Goal: Task Accomplishment & Management: Complete application form

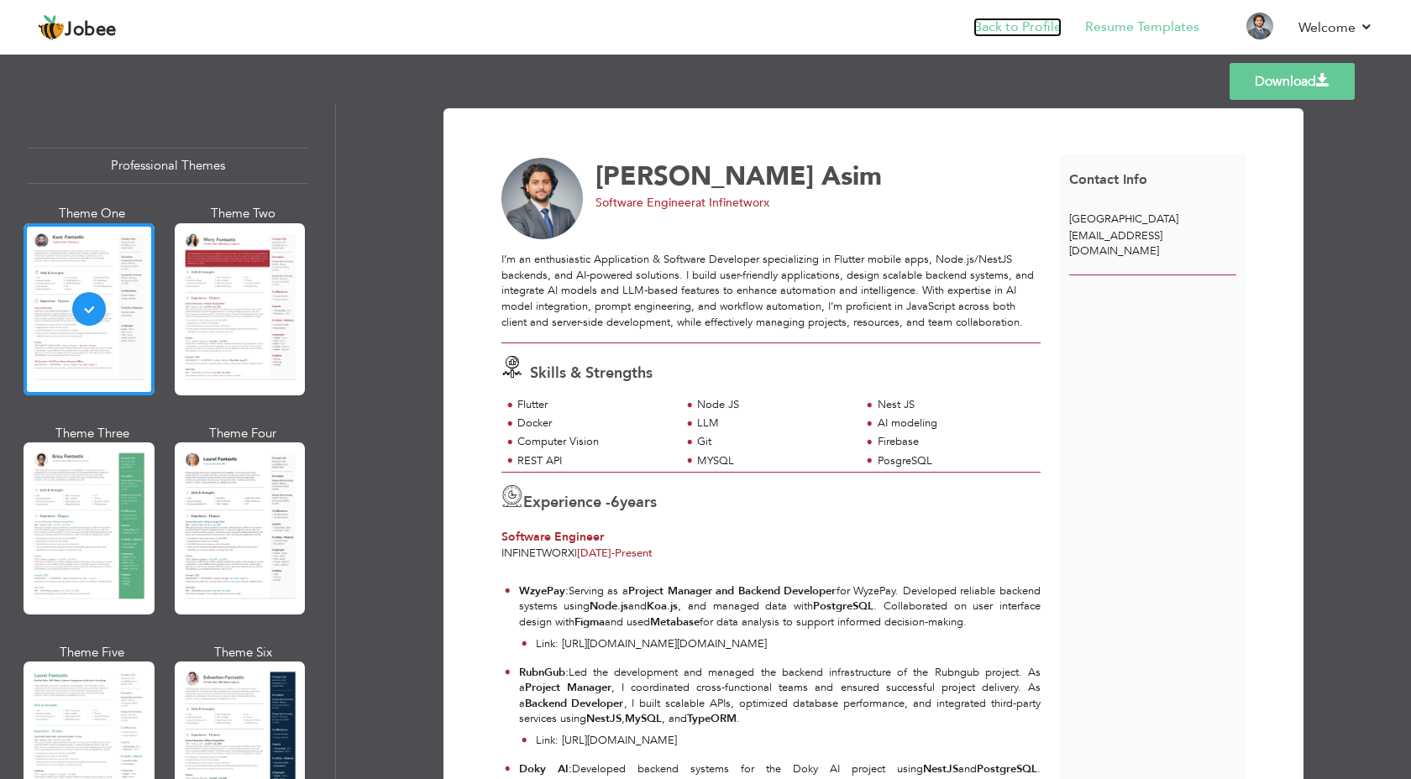
click at [1005, 25] on link "Back to Profile" at bounding box center [1017, 27] width 88 height 19
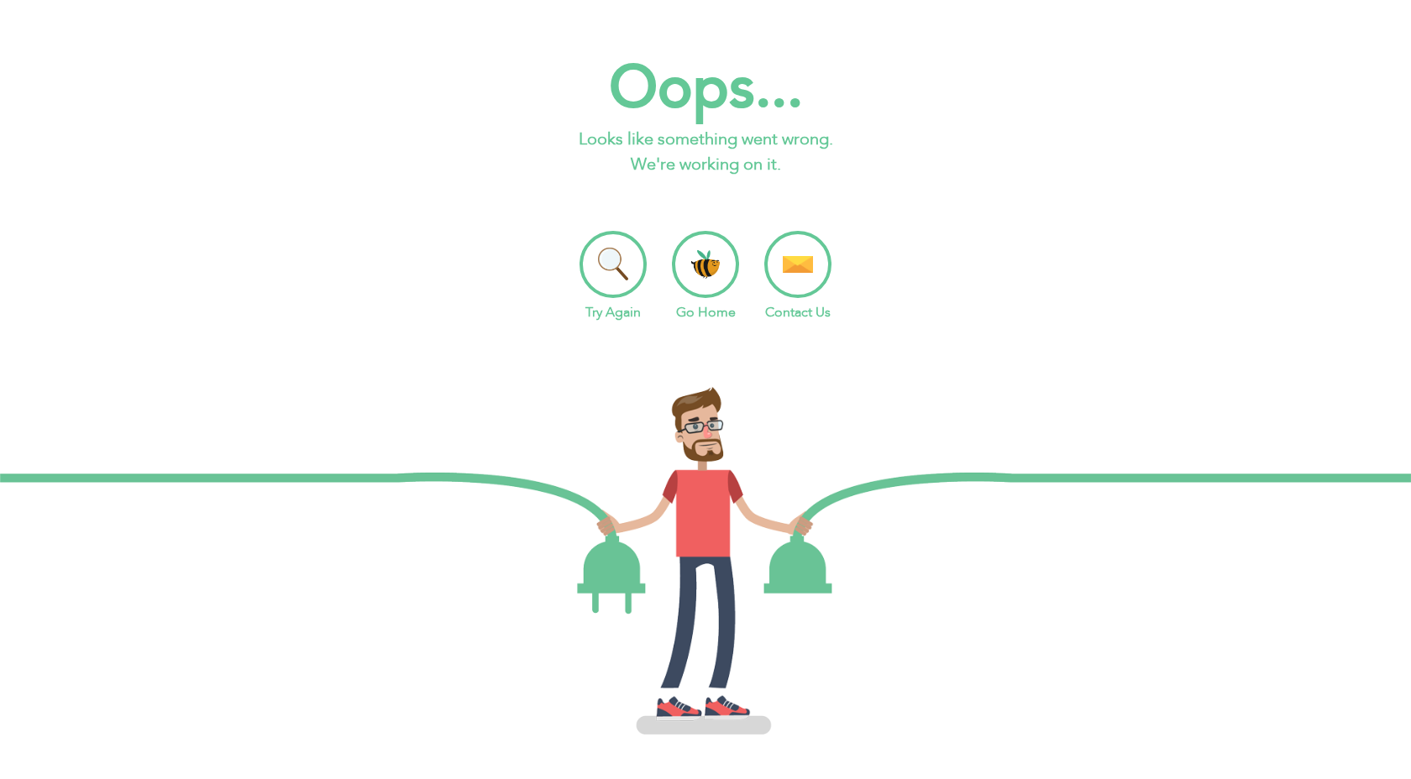
click at [705, 264] on li "Go Home" at bounding box center [705, 277] width 67 height 92
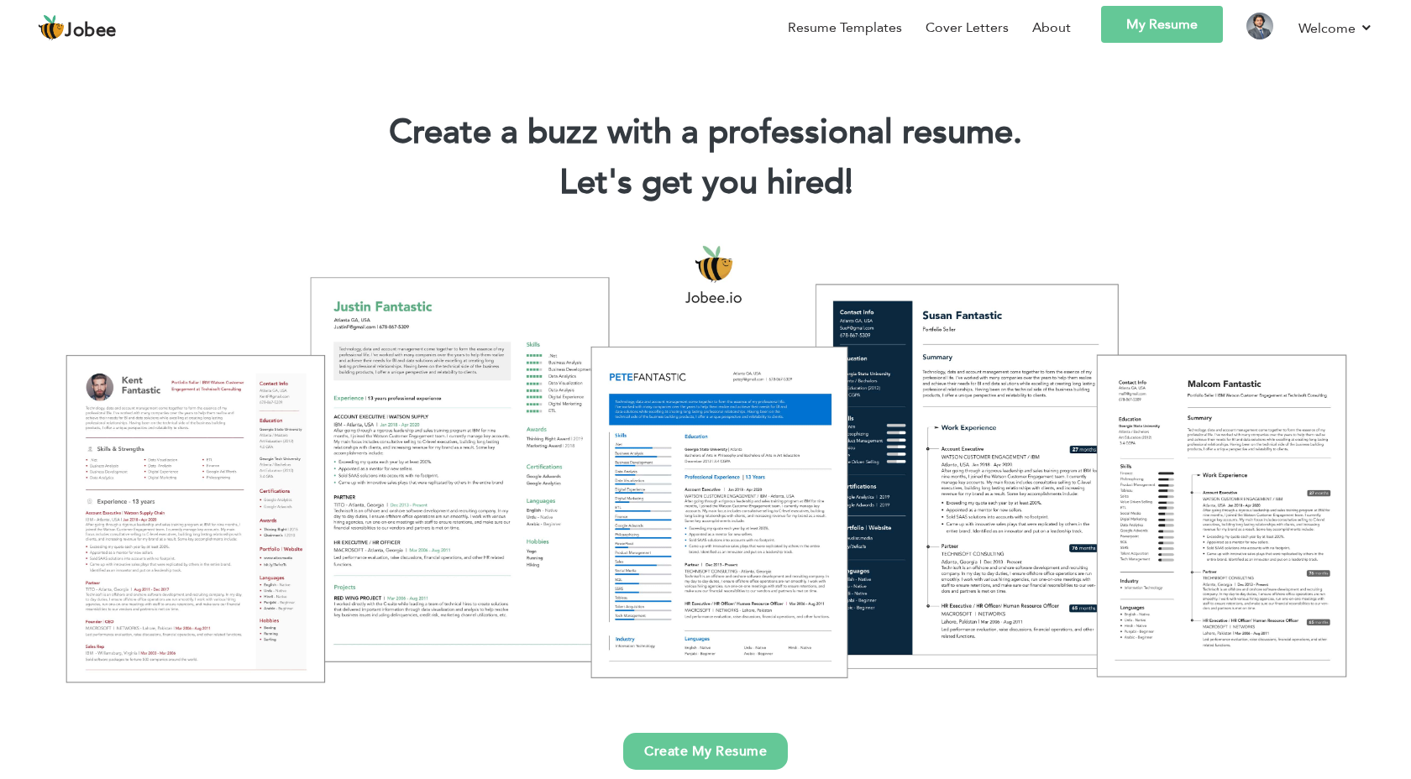
click at [1196, 25] on link "My Resume" at bounding box center [1162, 24] width 122 height 37
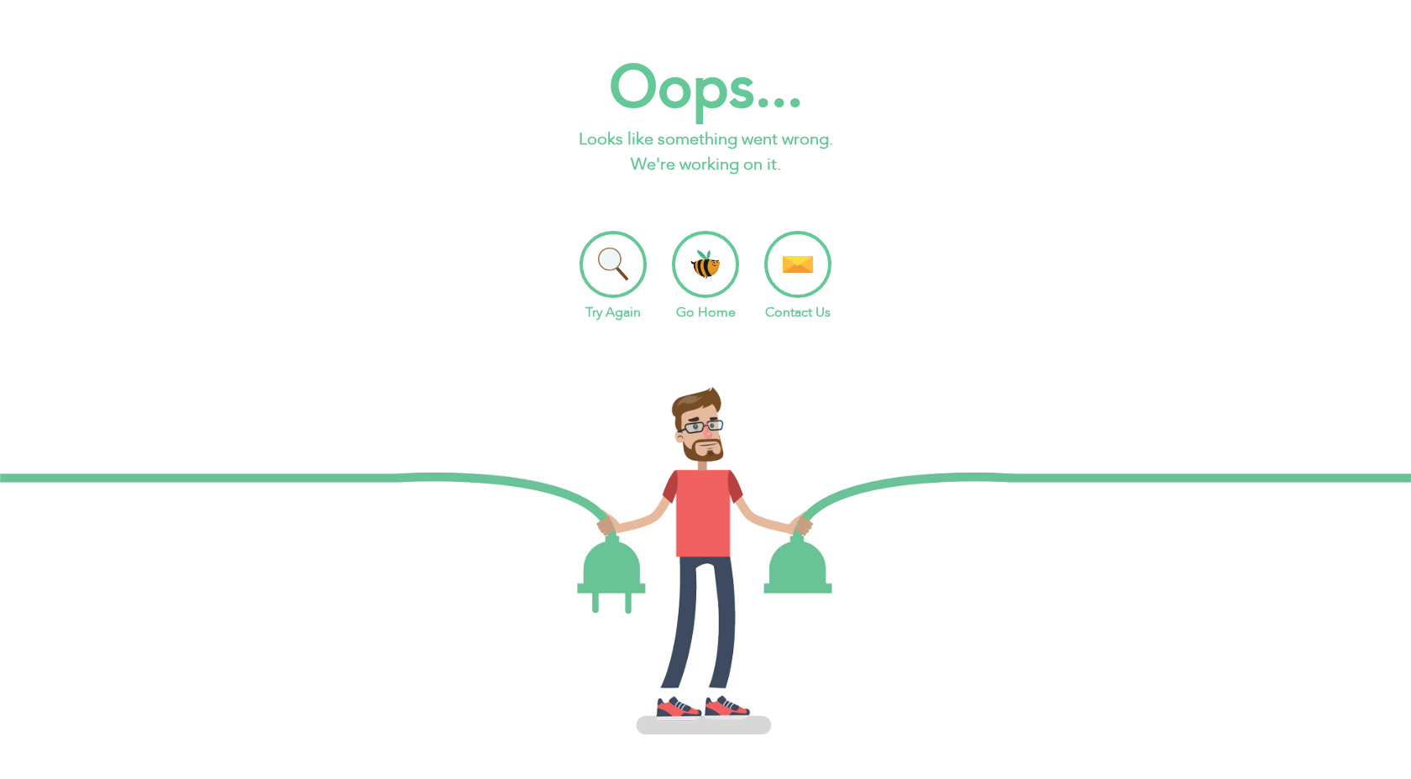
click at [716, 273] on li "Go Home" at bounding box center [705, 277] width 67 height 92
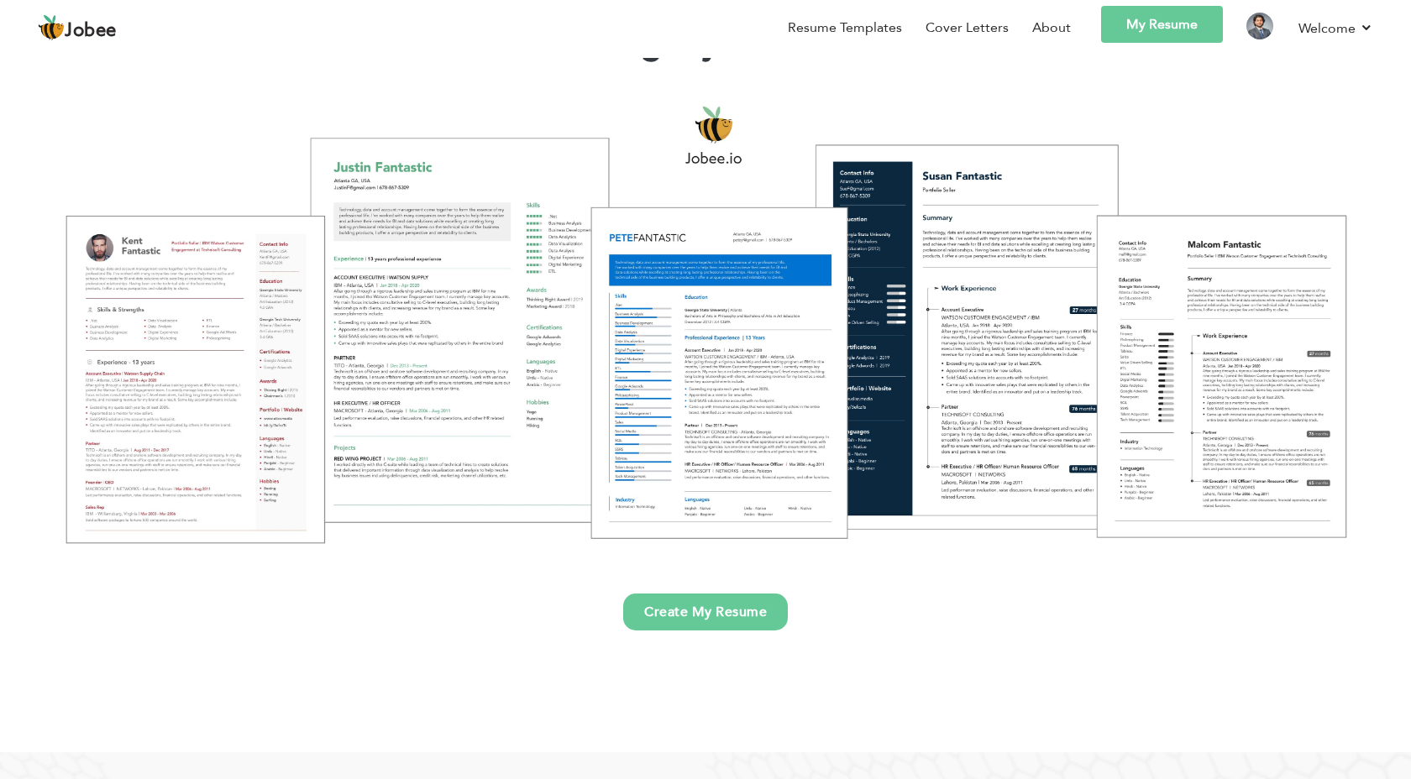
scroll to position [190, 0]
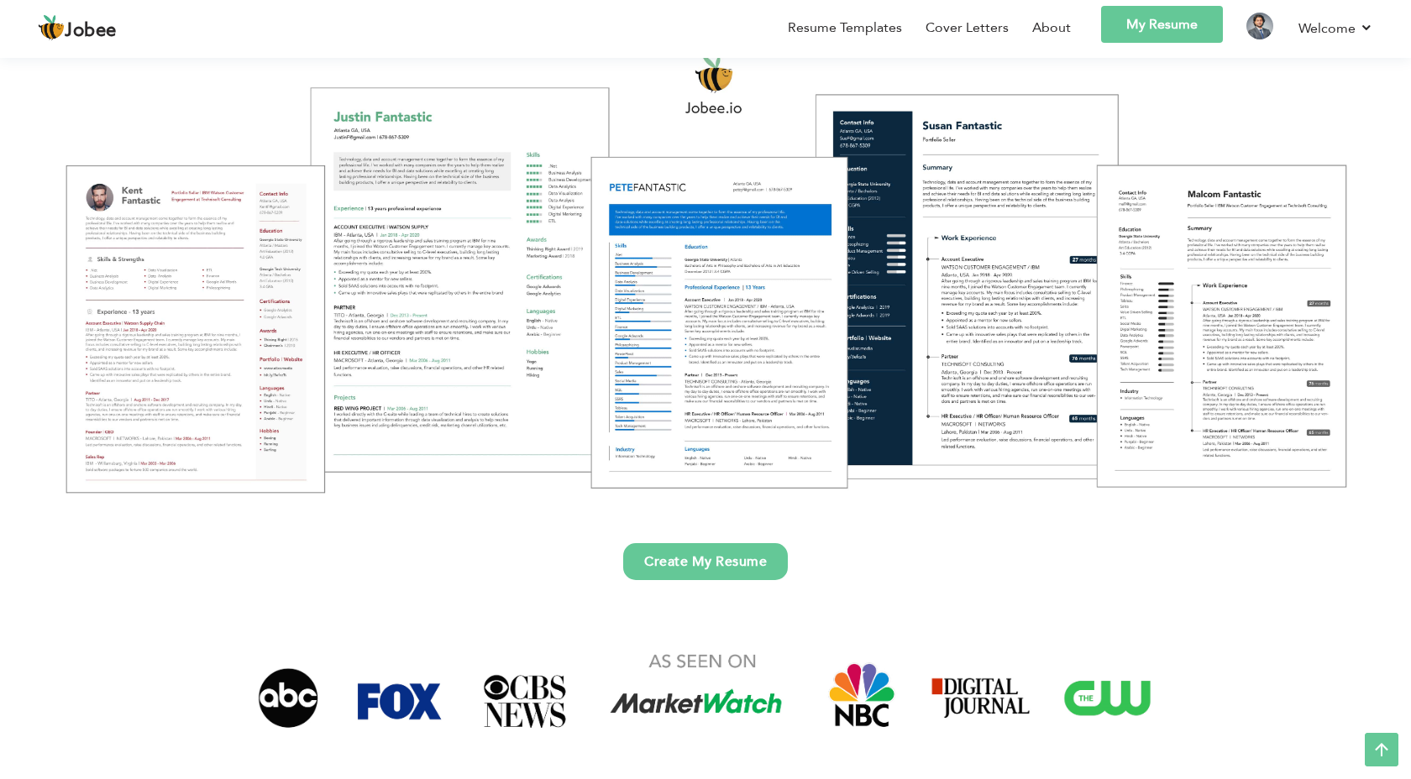
click at [754, 568] on link "Create My Resume" at bounding box center [705, 561] width 165 height 37
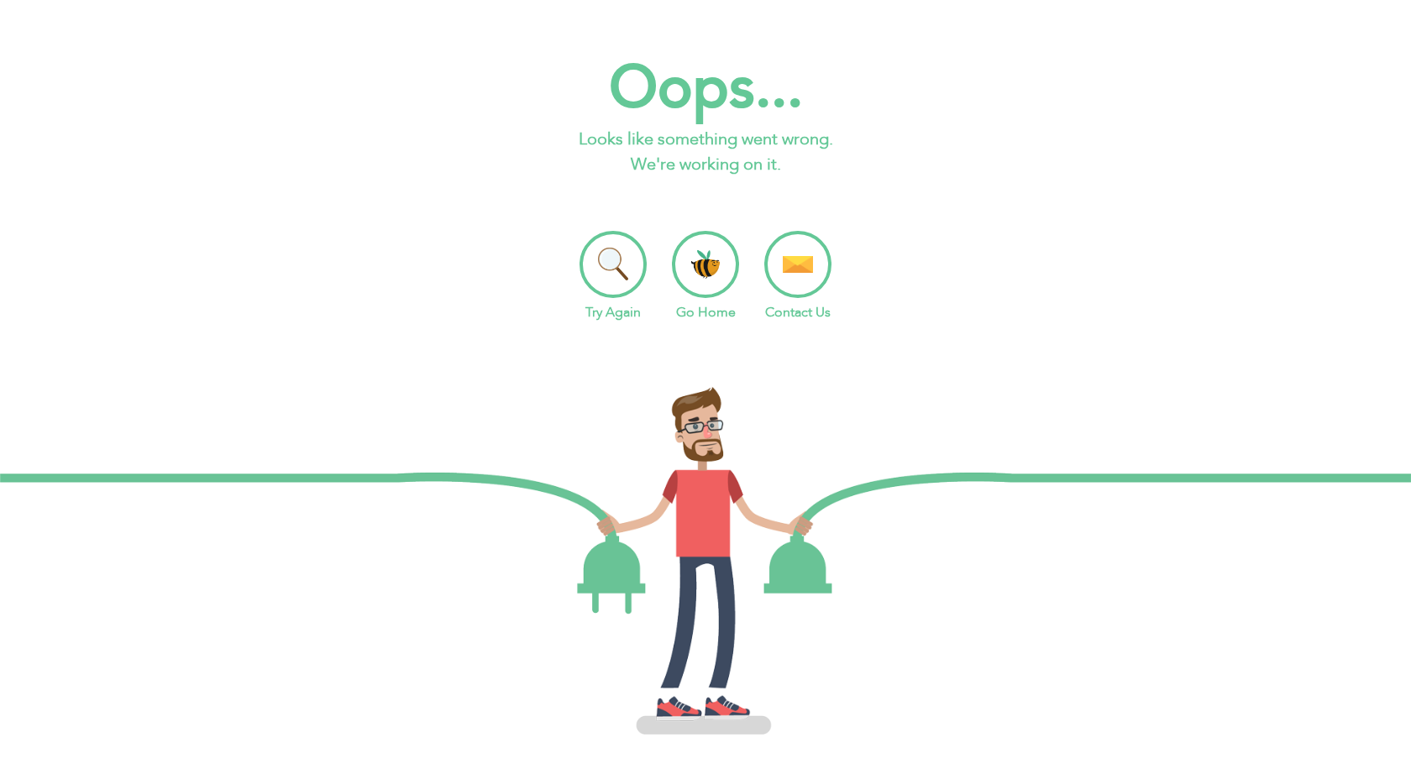
click at [606, 260] on li "Try Again" at bounding box center [613, 277] width 67 height 92
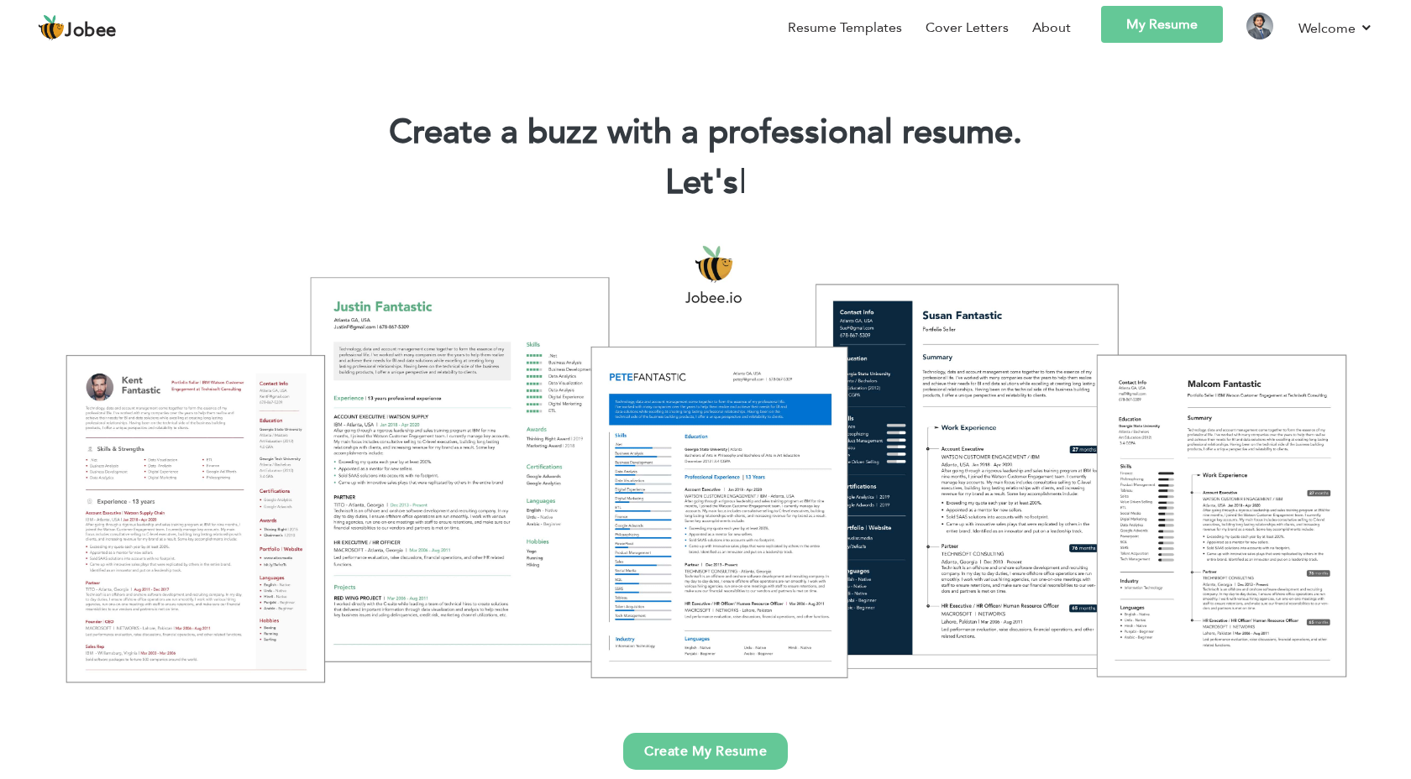
click at [1196, 25] on link "My Resume" at bounding box center [1162, 24] width 122 height 37
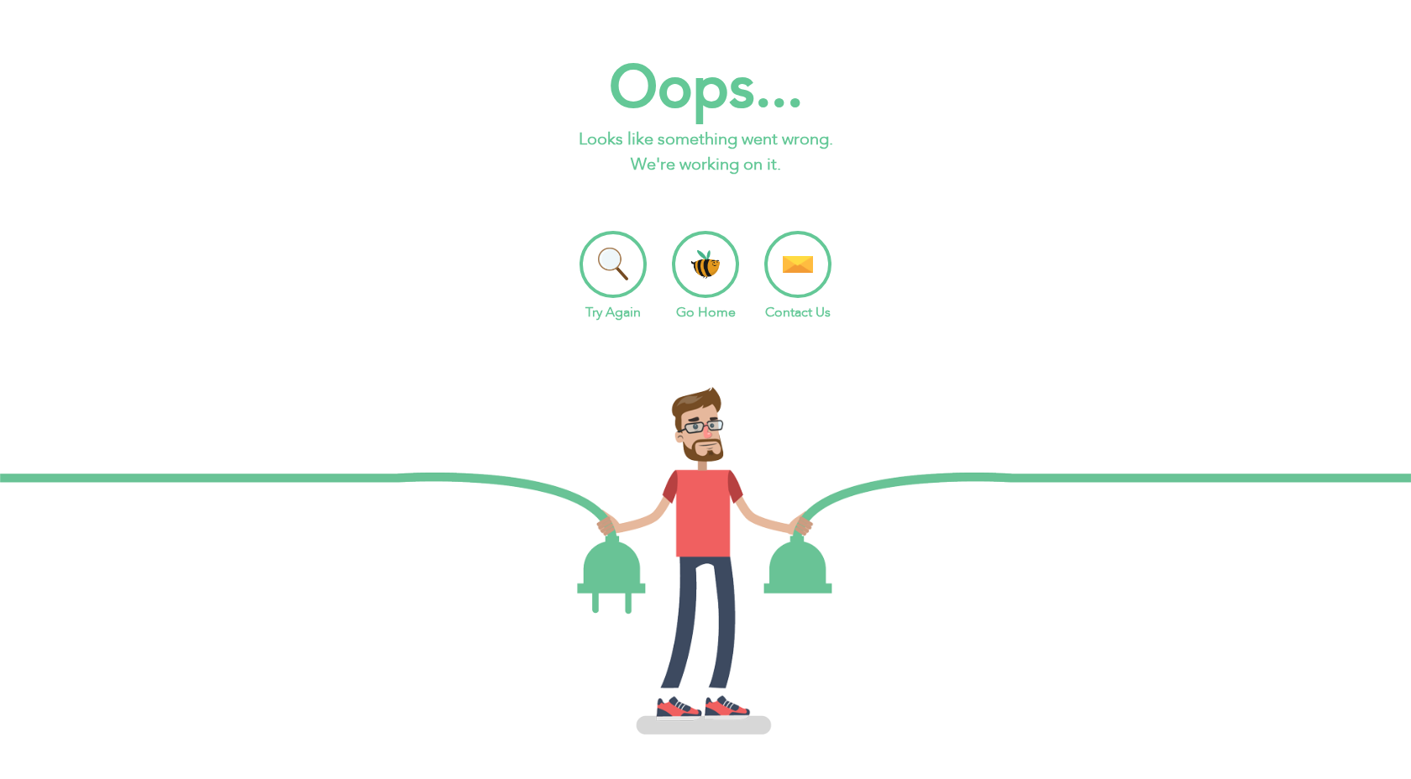
click at [618, 277] on li "Try Again" at bounding box center [613, 277] width 67 height 92
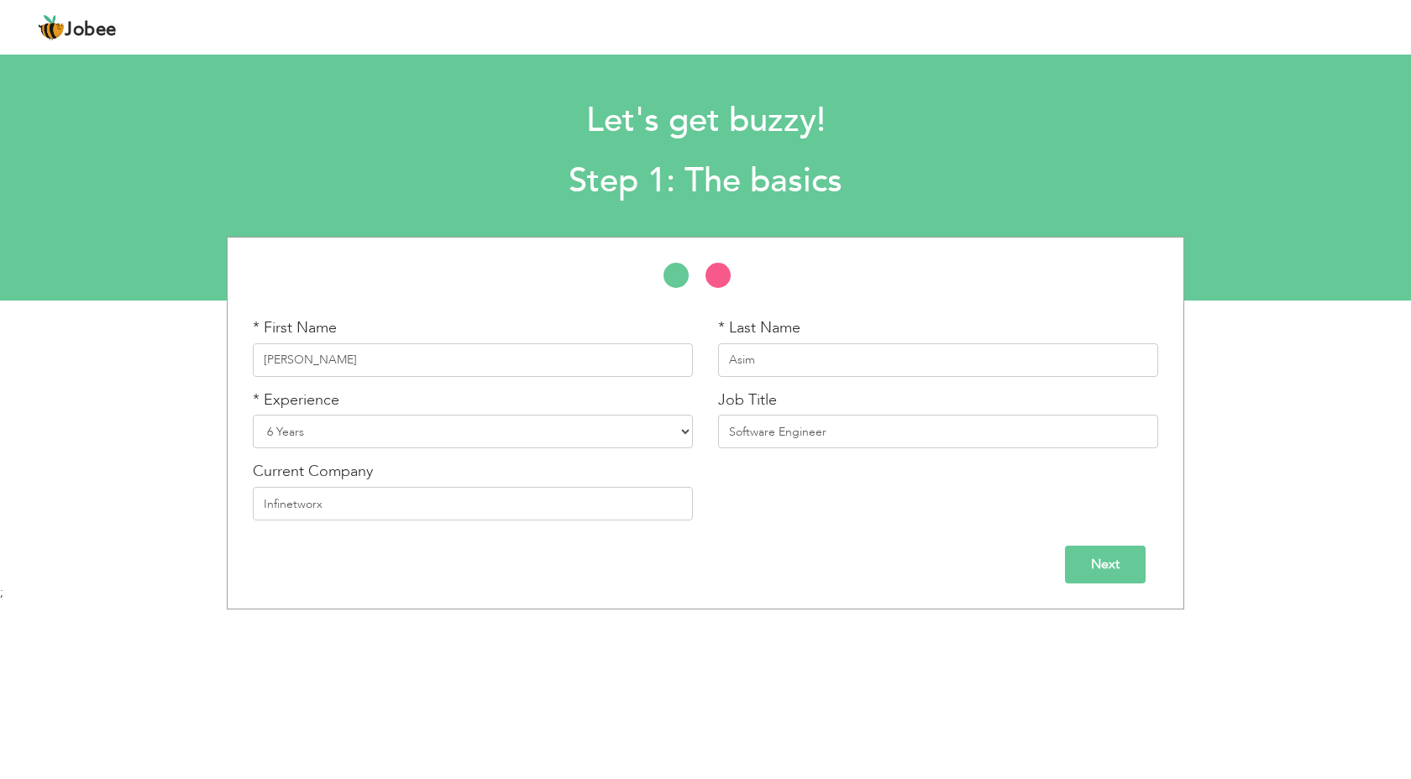
click at [592, 617] on body "Jobee Profile Resume Templates Resume Templates Cover Letters About My Resume W…" at bounding box center [705, 387] width 1411 height 775
click at [1118, 567] on input "Next" at bounding box center [1105, 565] width 81 height 38
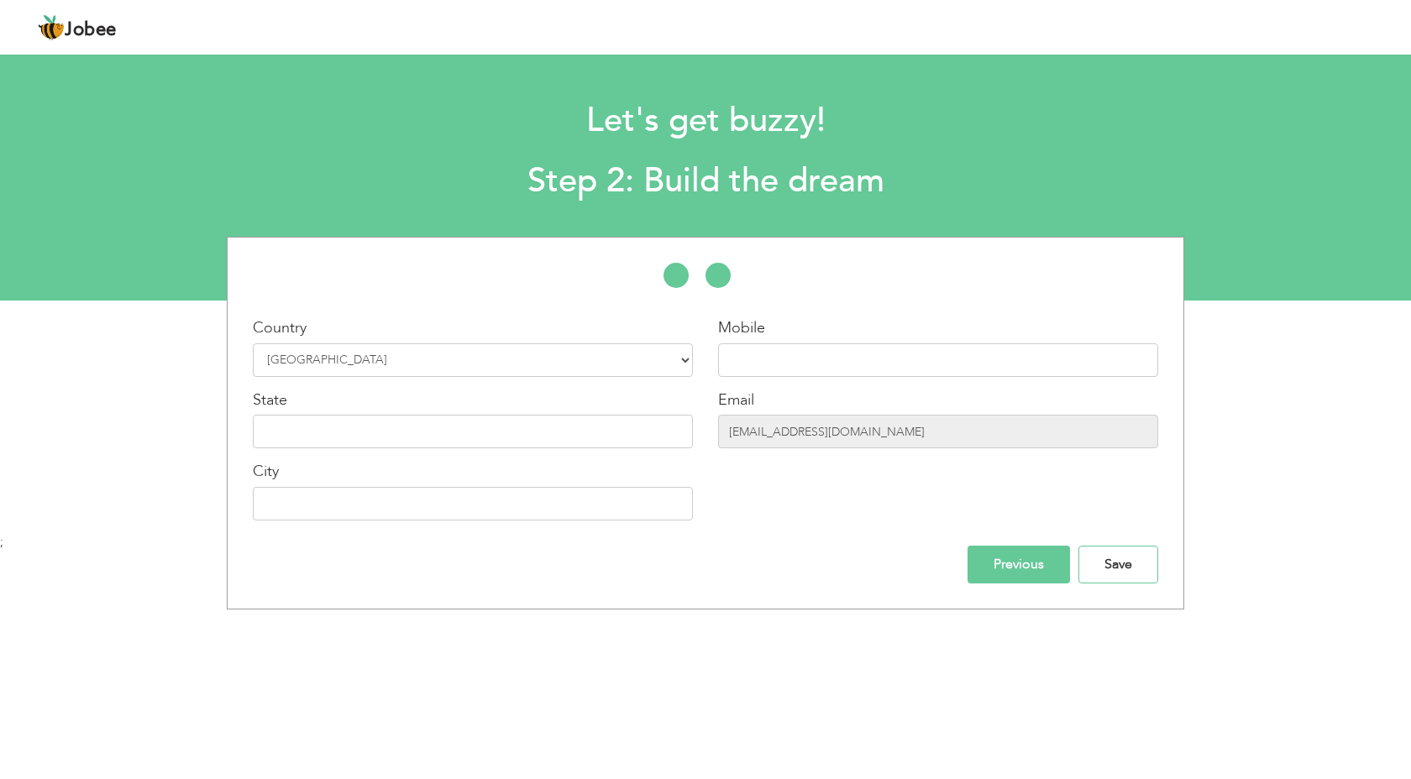
click at [1118, 567] on input "Save" at bounding box center [1118, 565] width 80 height 38
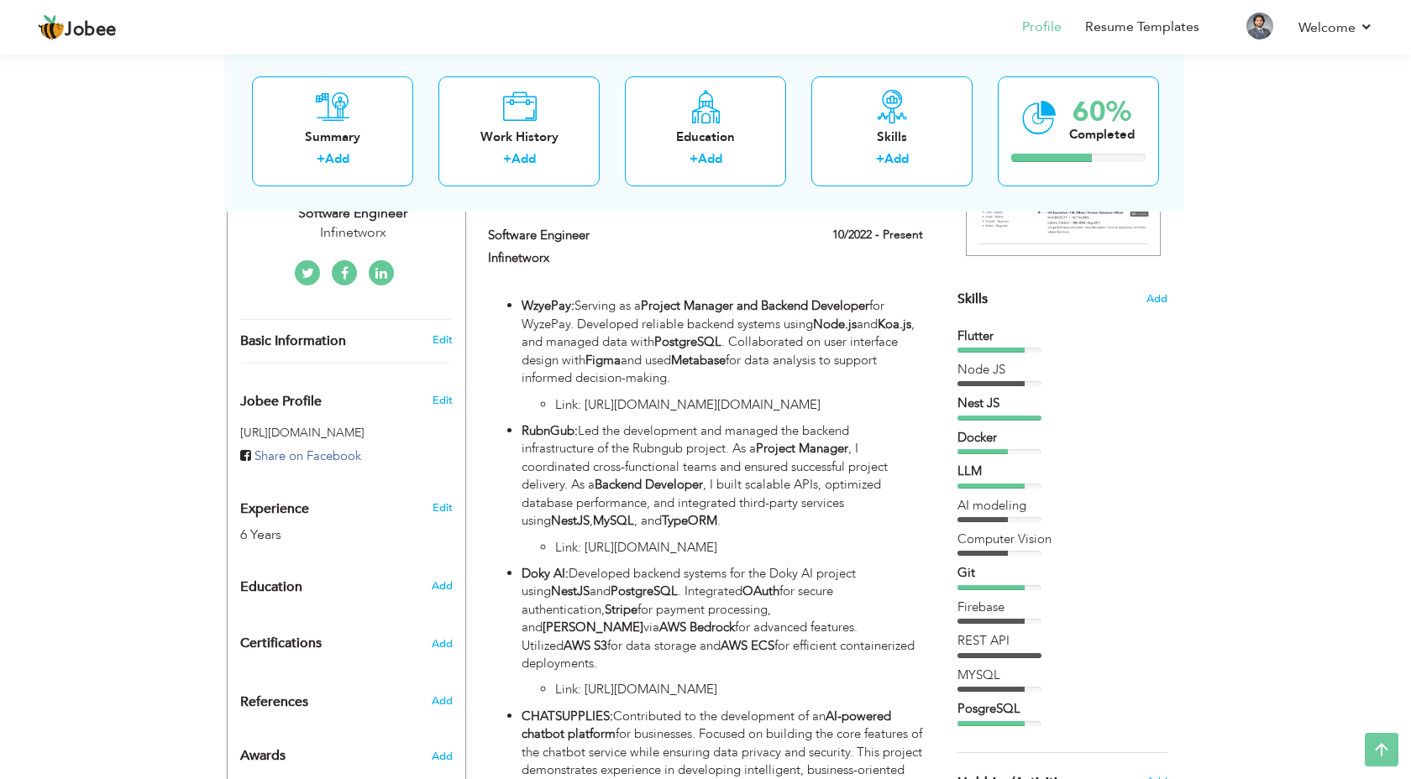
scroll to position [371, 0]
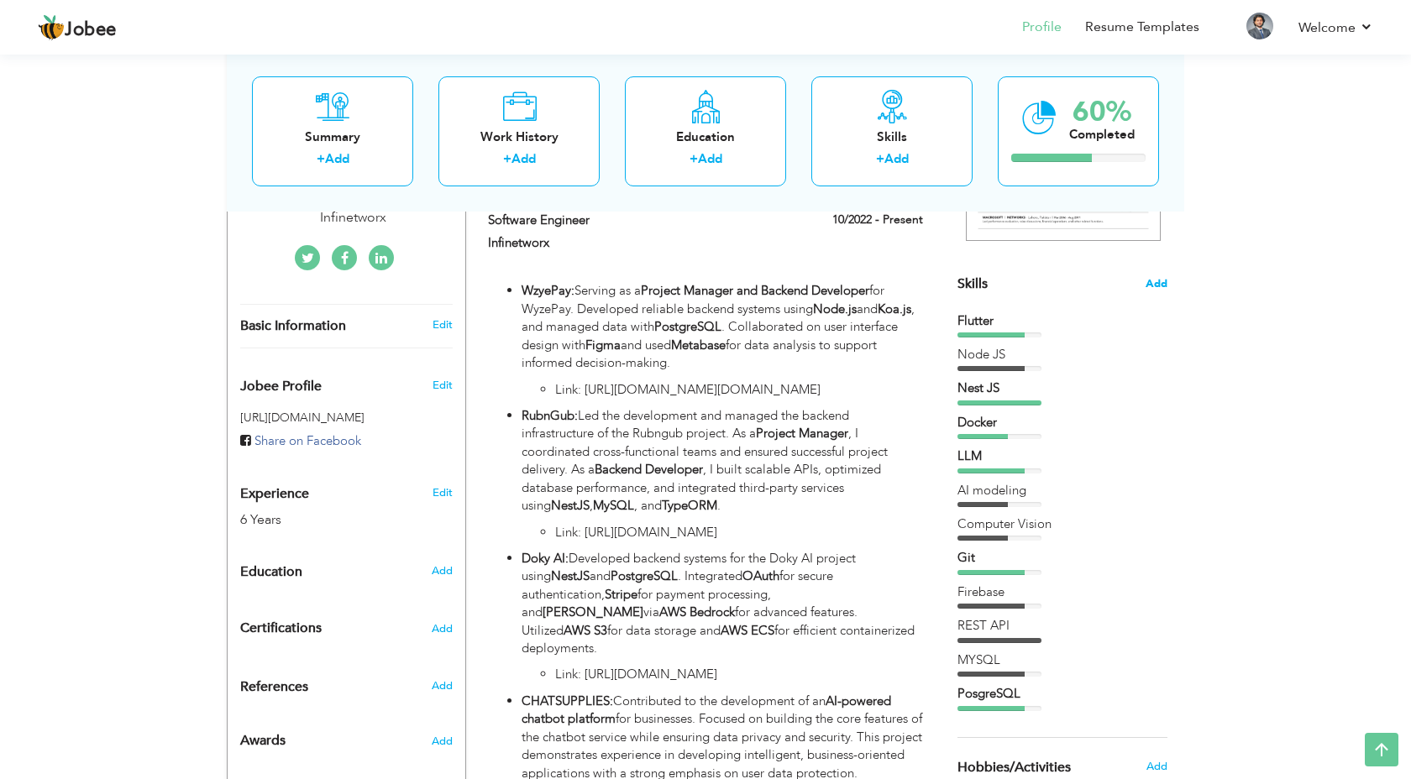
click at [1151, 280] on span "Add" at bounding box center [1157, 284] width 22 height 16
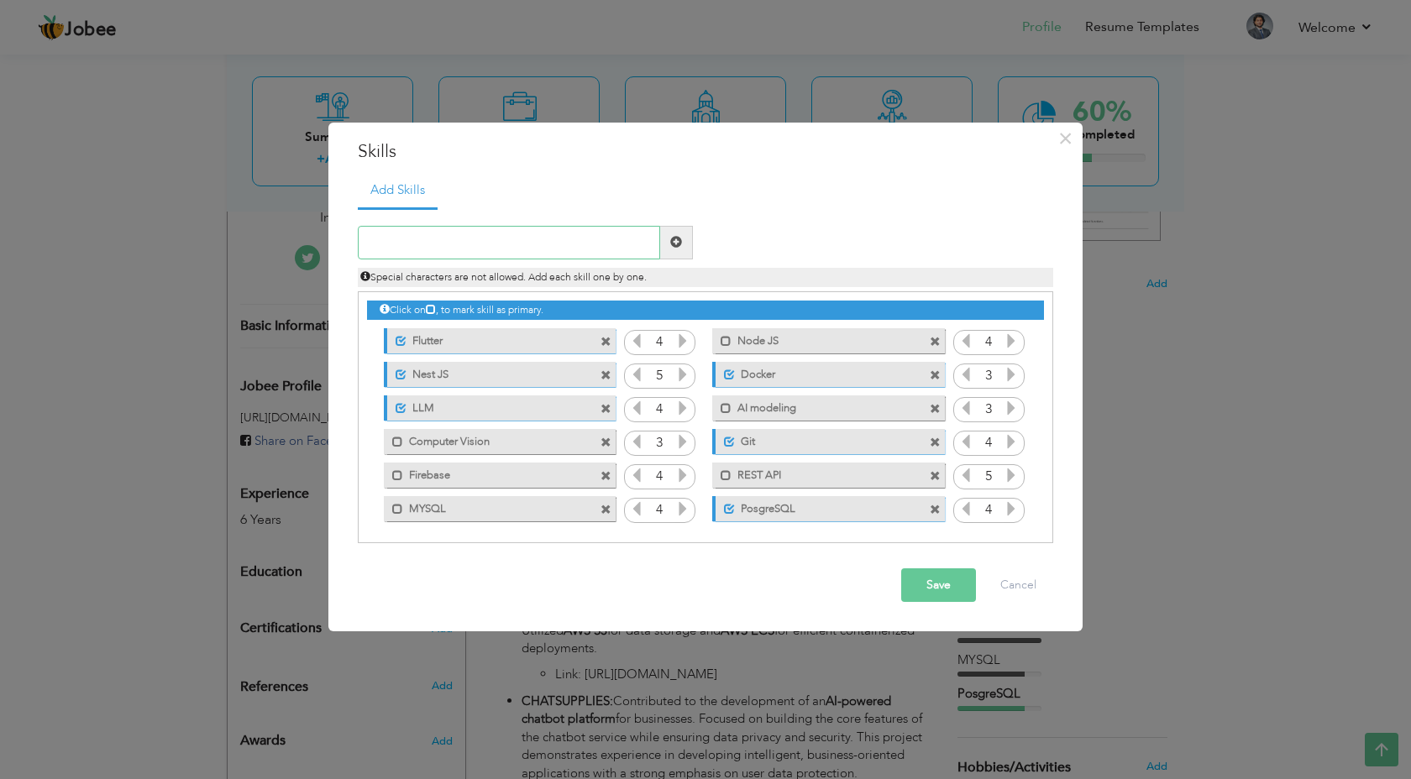
click at [570, 238] on input "text" at bounding box center [509, 243] width 302 height 34
type input "Python"
click at [669, 244] on span at bounding box center [676, 243] width 33 height 34
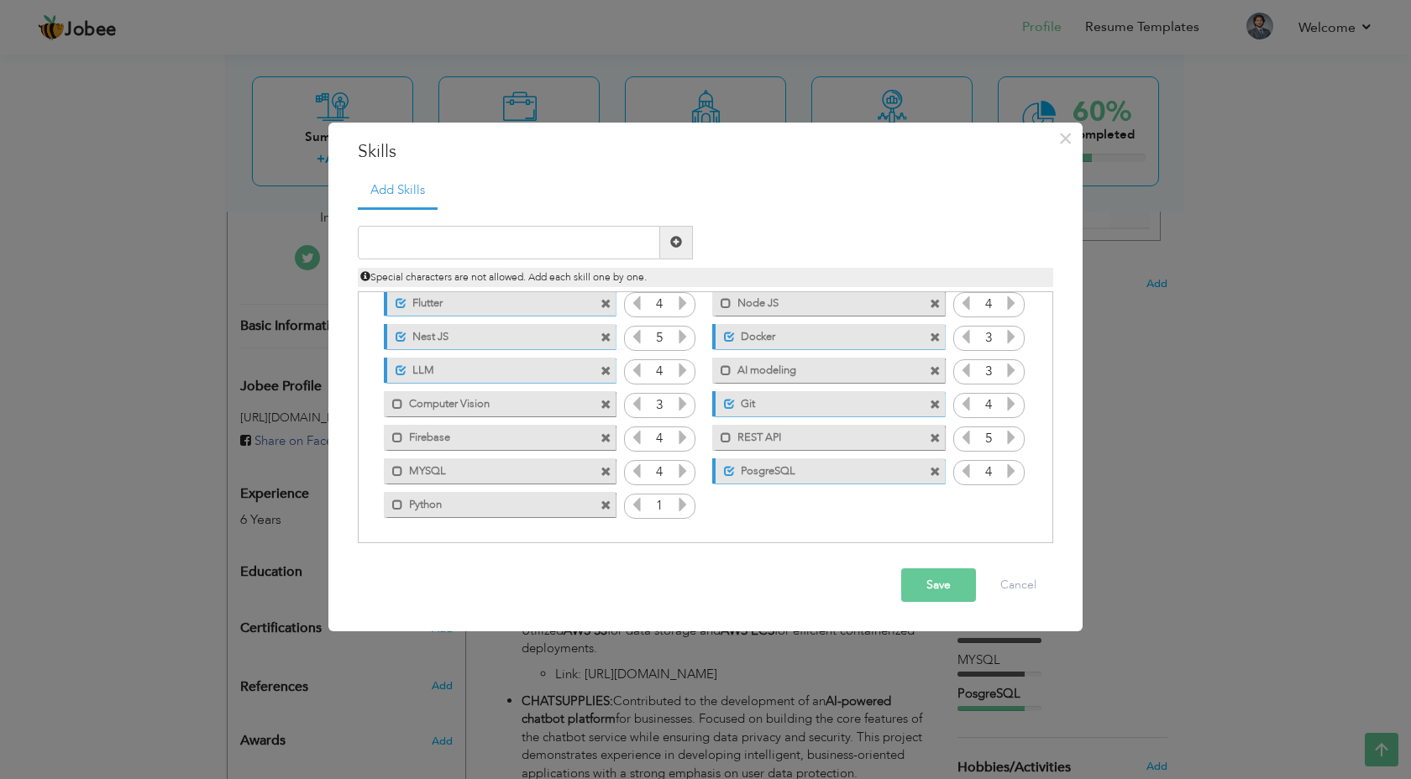
click at [676, 503] on icon at bounding box center [682, 504] width 15 height 15
click at [397, 506] on span at bounding box center [397, 505] width 11 height 11
click at [396, 455] on div "Mark as primary skill. MYSQL" at bounding box center [495, 471] width 257 height 34
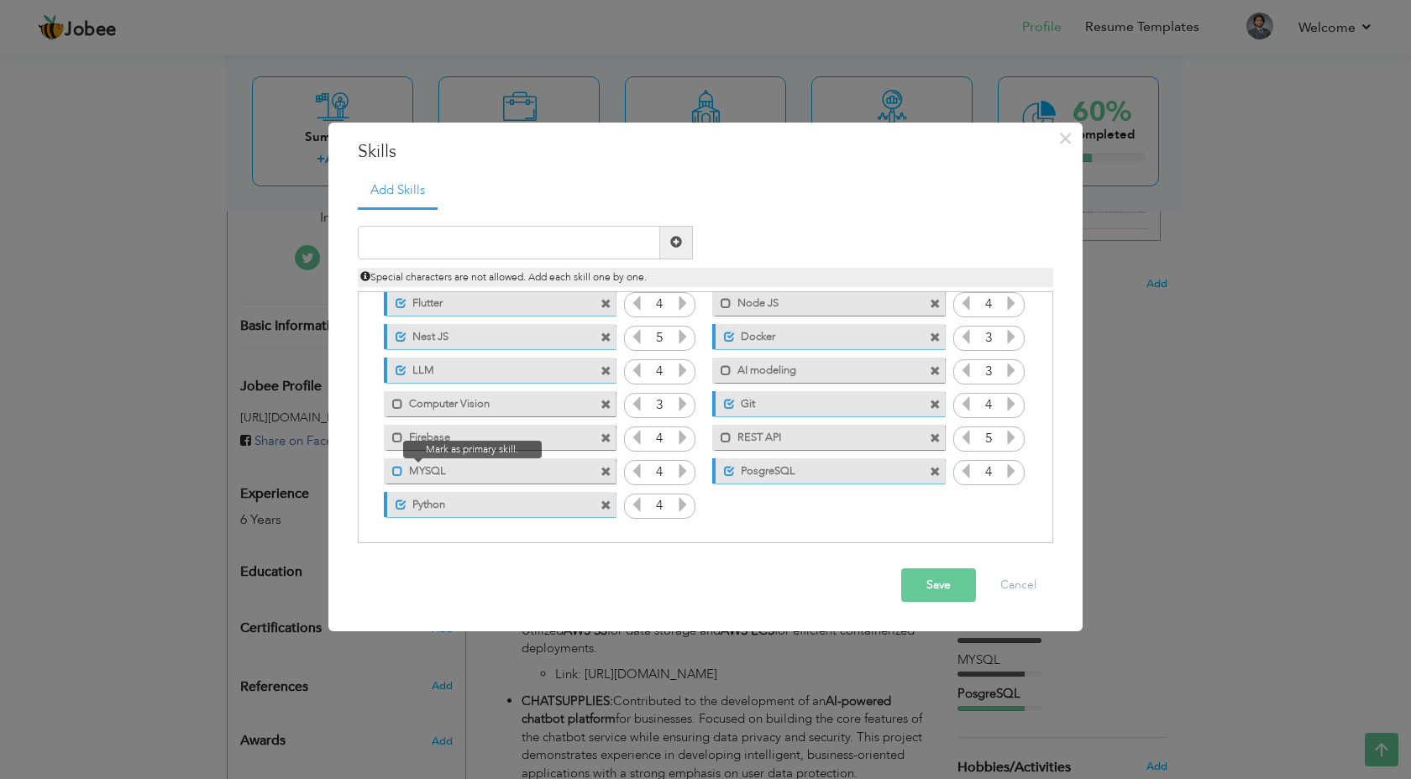
click at [396, 470] on span at bounding box center [397, 471] width 11 height 11
click at [949, 589] on button "Save" at bounding box center [938, 586] width 75 height 34
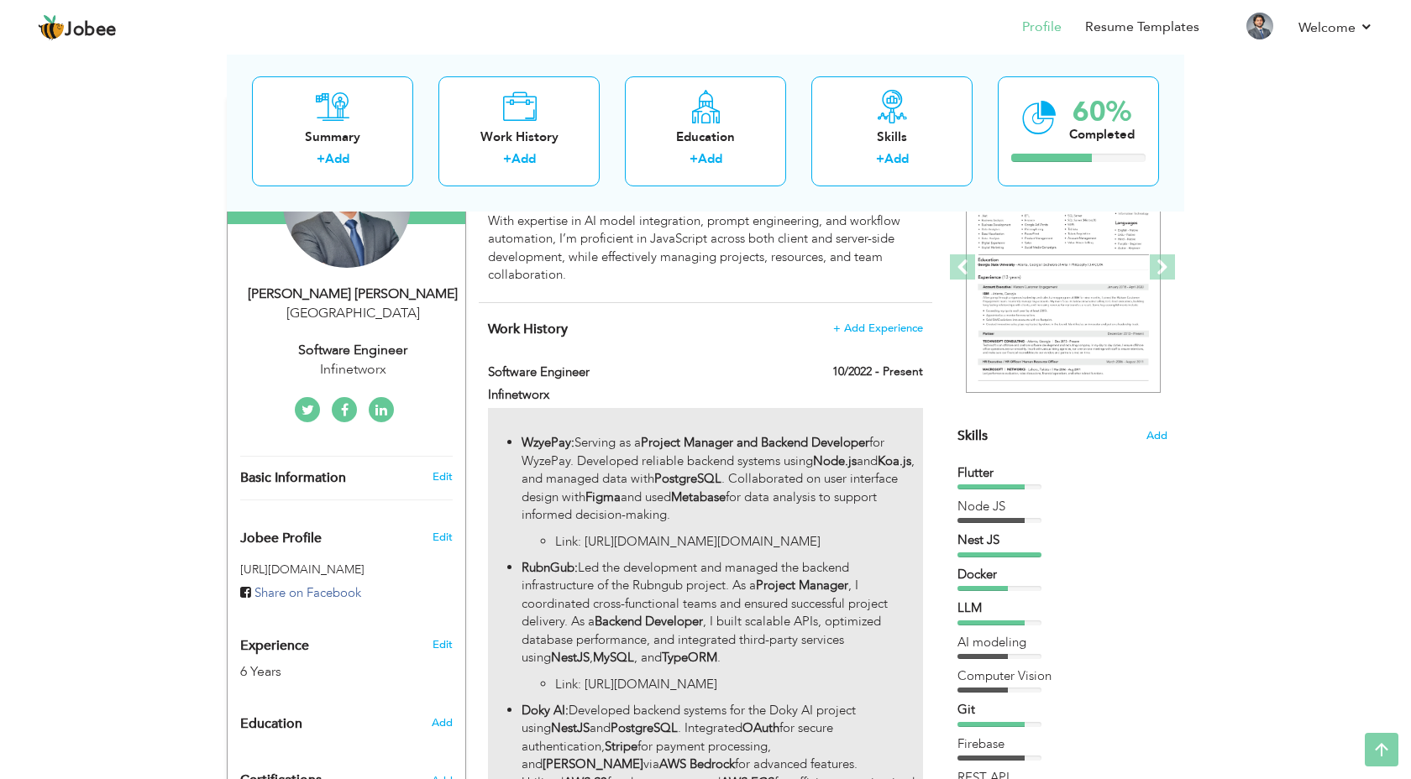
scroll to position [0, 0]
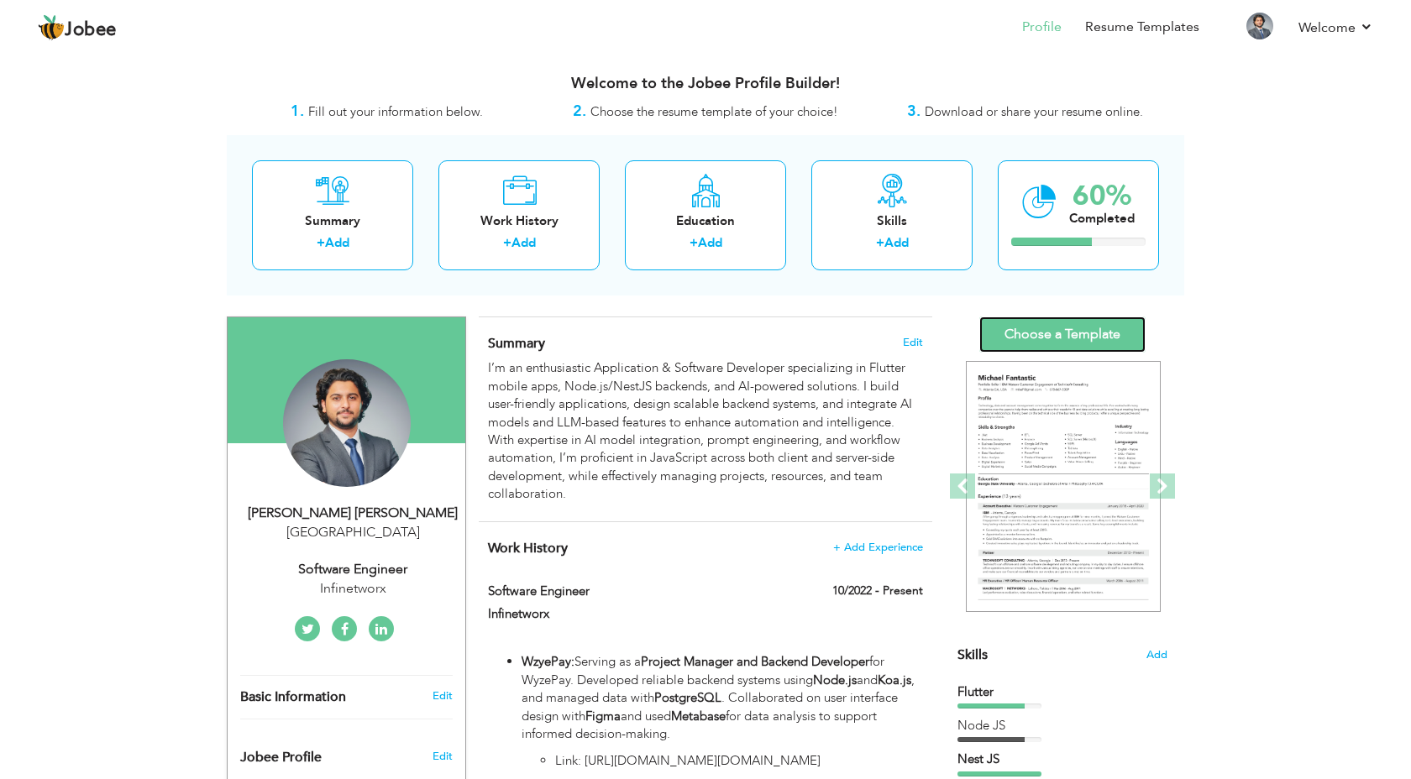
click at [1086, 342] on link "Choose a Template" at bounding box center [1062, 335] width 166 height 36
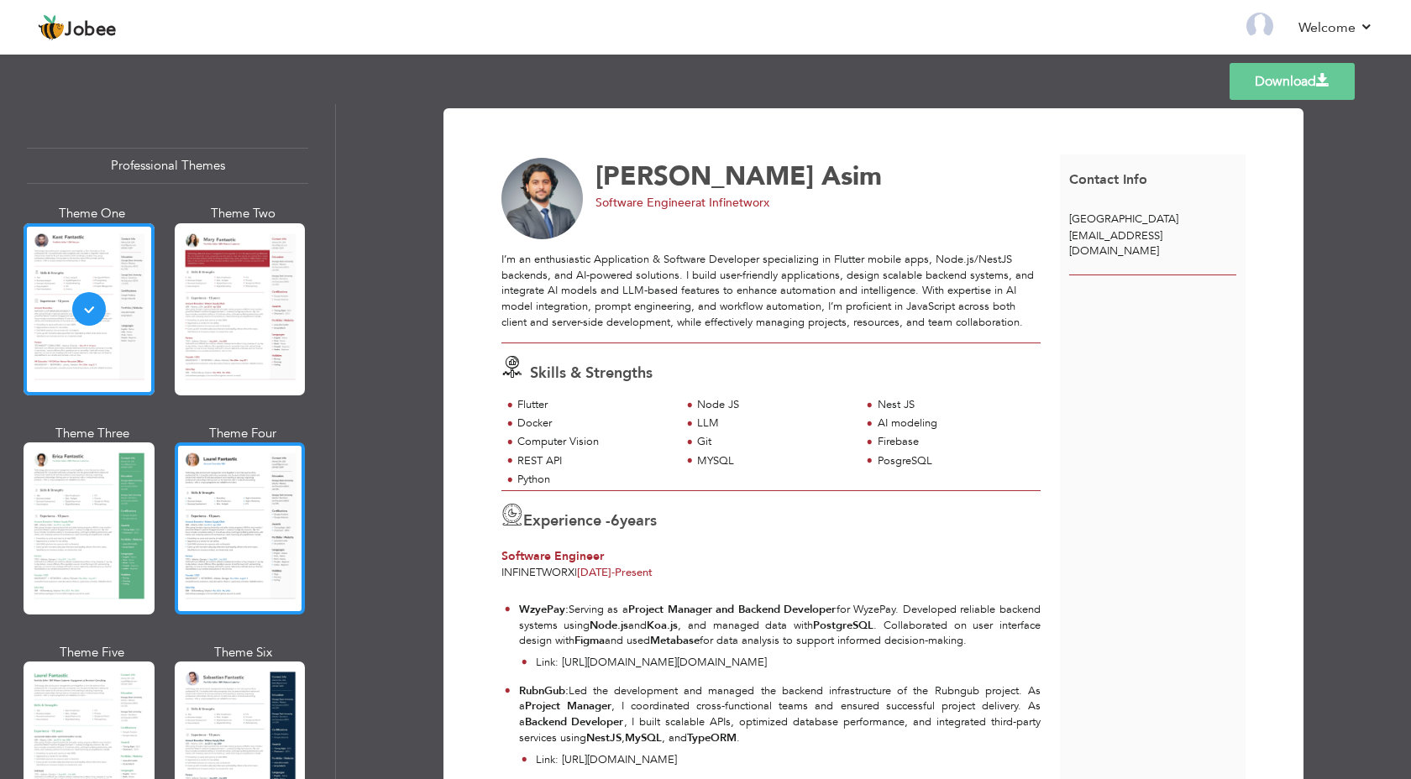
click at [256, 496] on div at bounding box center [240, 529] width 131 height 172
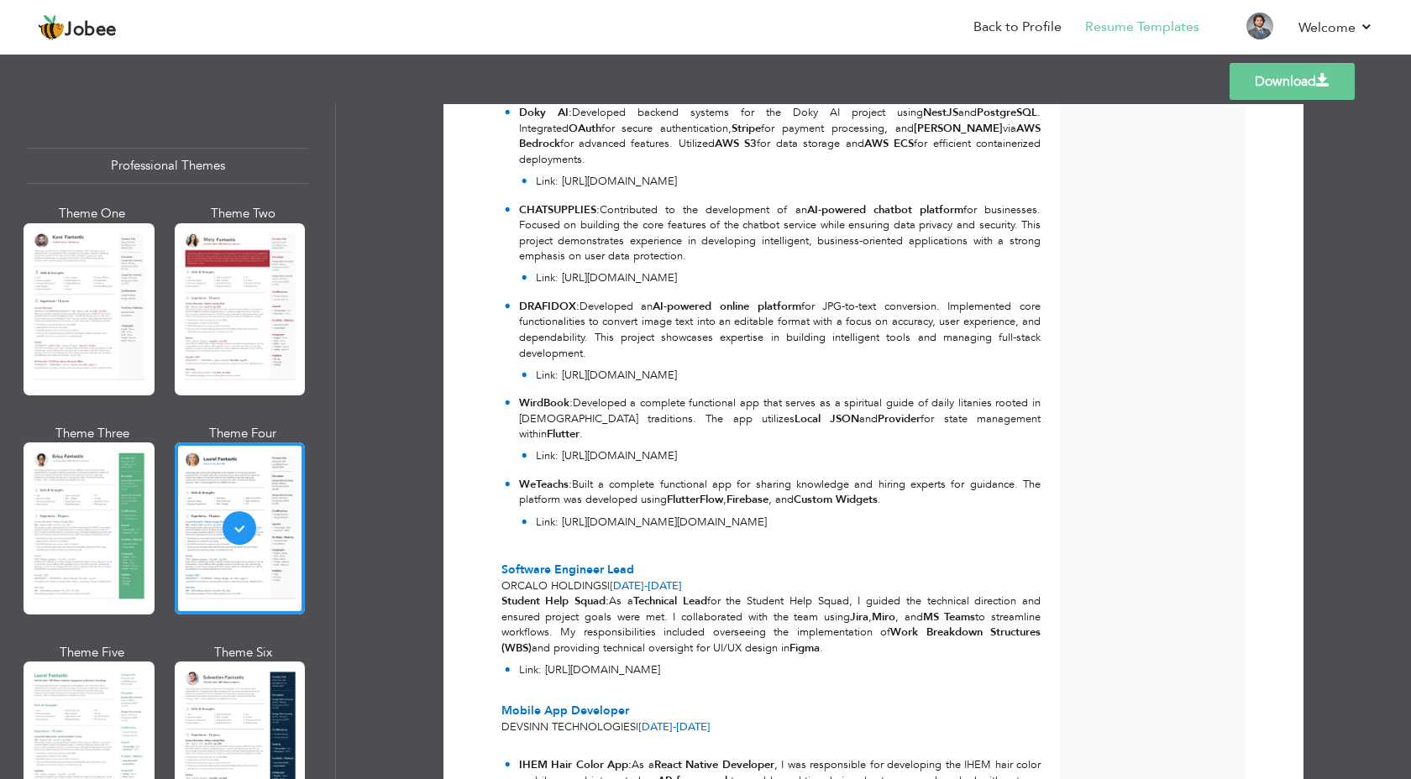
scroll to position [890, 0]
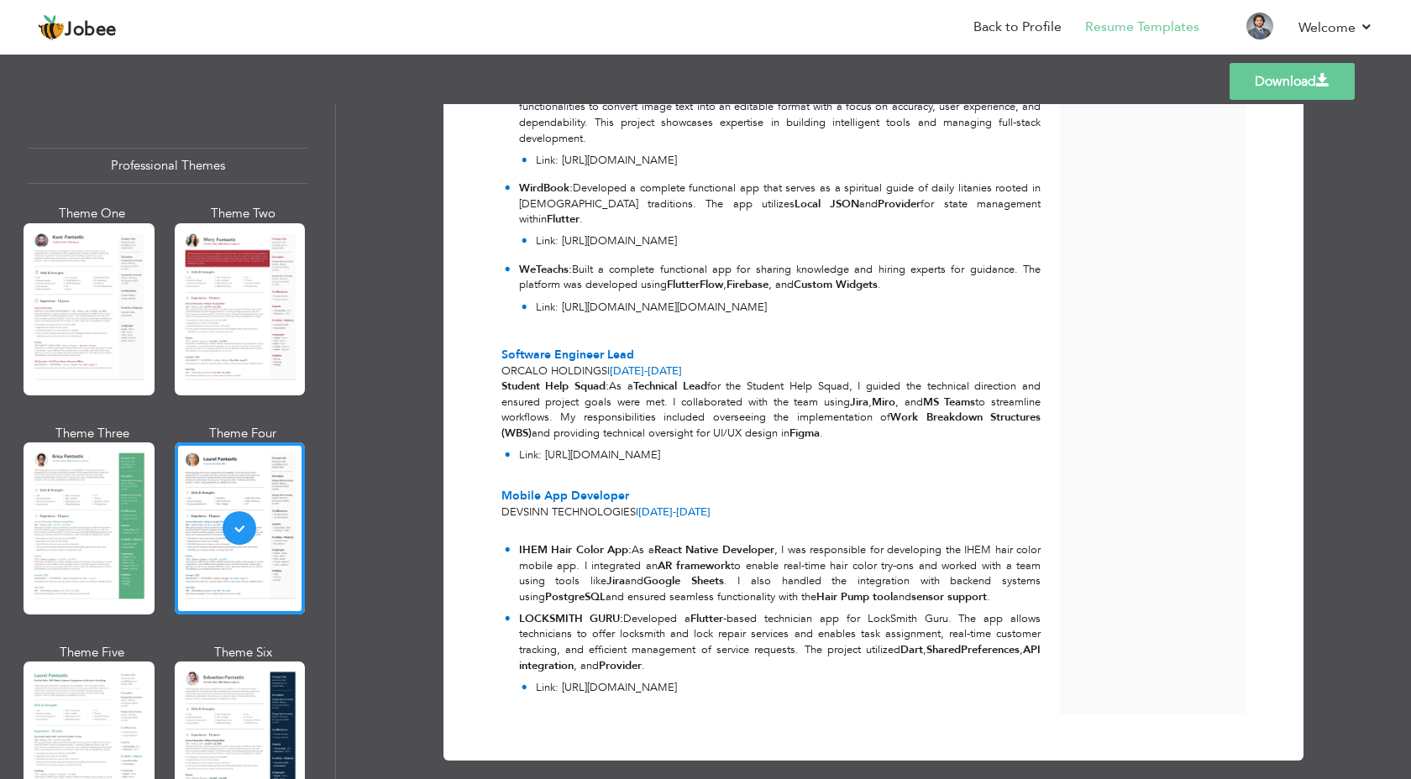
click at [1297, 84] on link "Download" at bounding box center [1292, 81] width 125 height 37
